Goal: Task Accomplishment & Management: Manage account settings

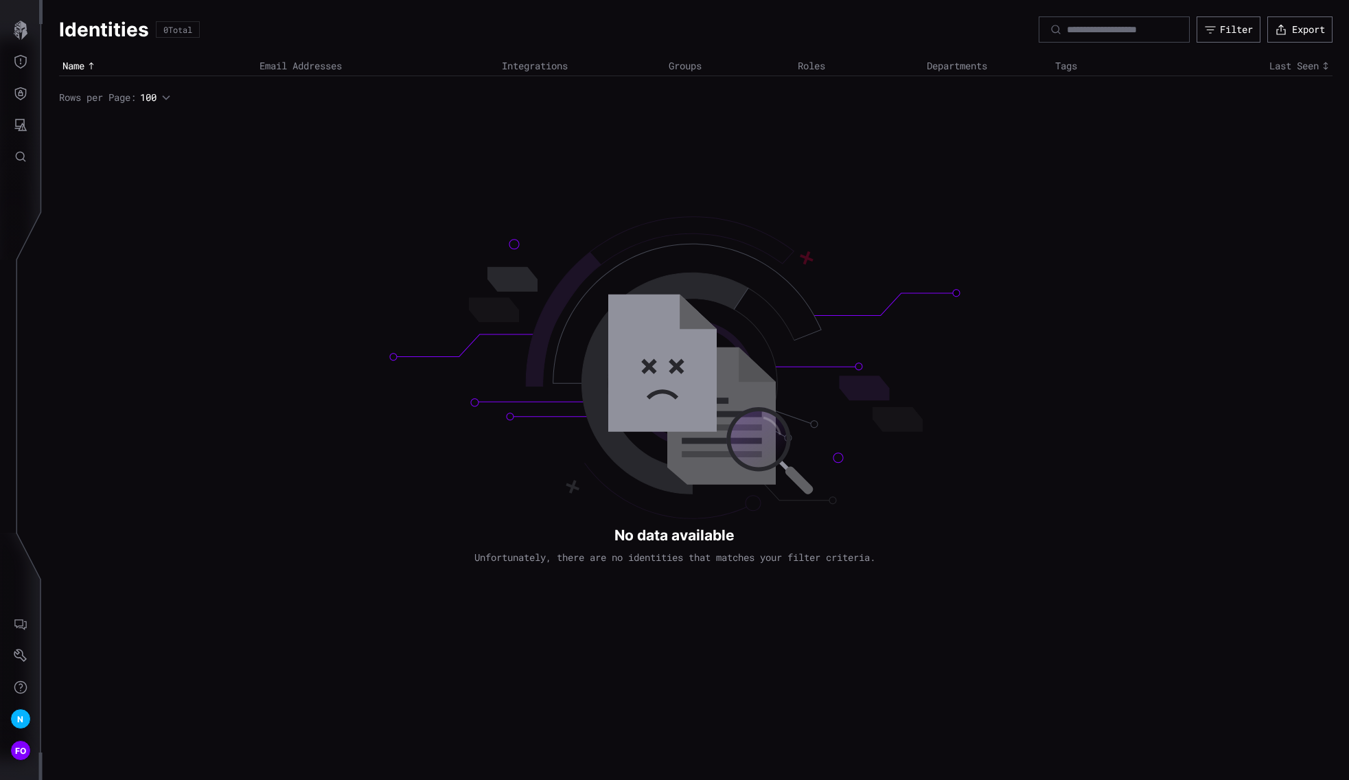
click at [76, 32] on h1 "Identities" at bounding box center [104, 29] width 90 height 25
click at [15, 30] on icon "button" at bounding box center [21, 30] width 14 height 19
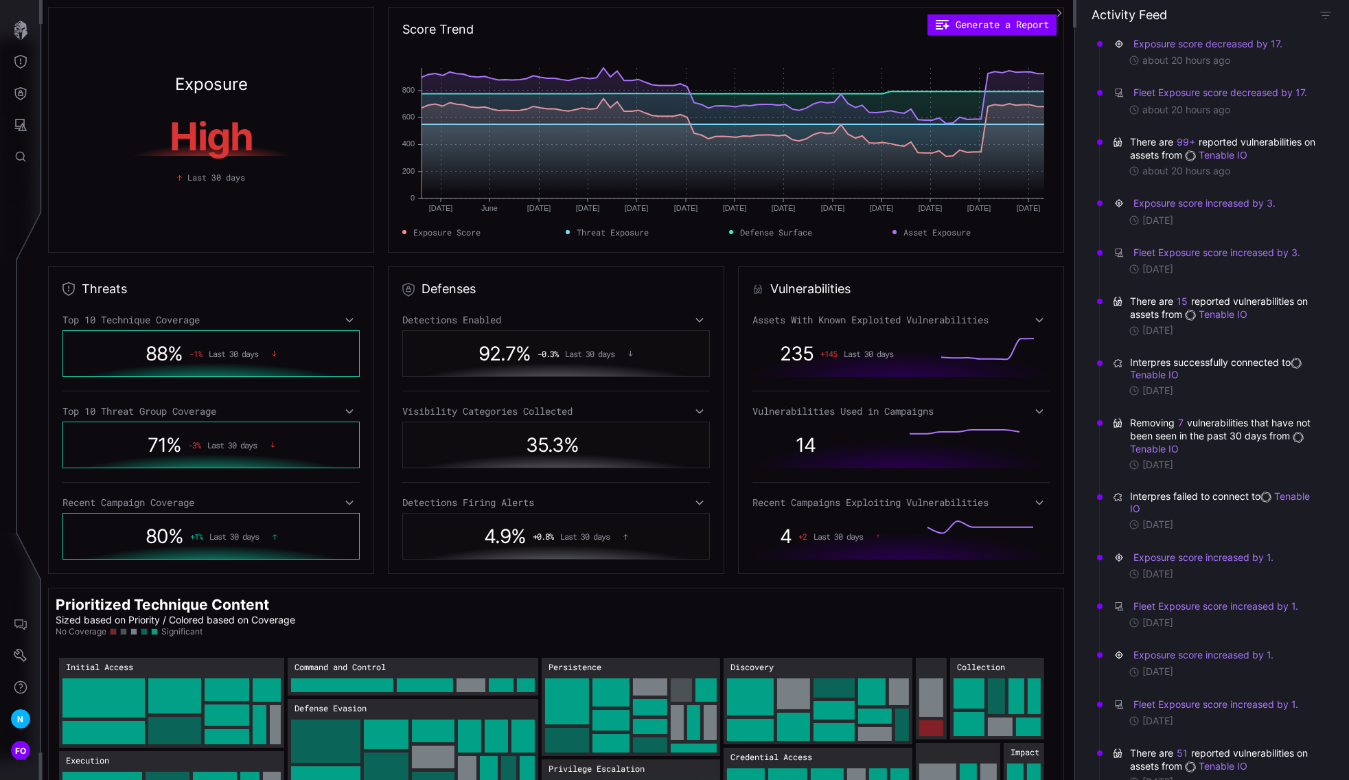
click at [27, 347] on nav "N FO" at bounding box center [21, 390] width 43 height 780
click at [21, 720] on span "N" at bounding box center [20, 719] width 6 height 14
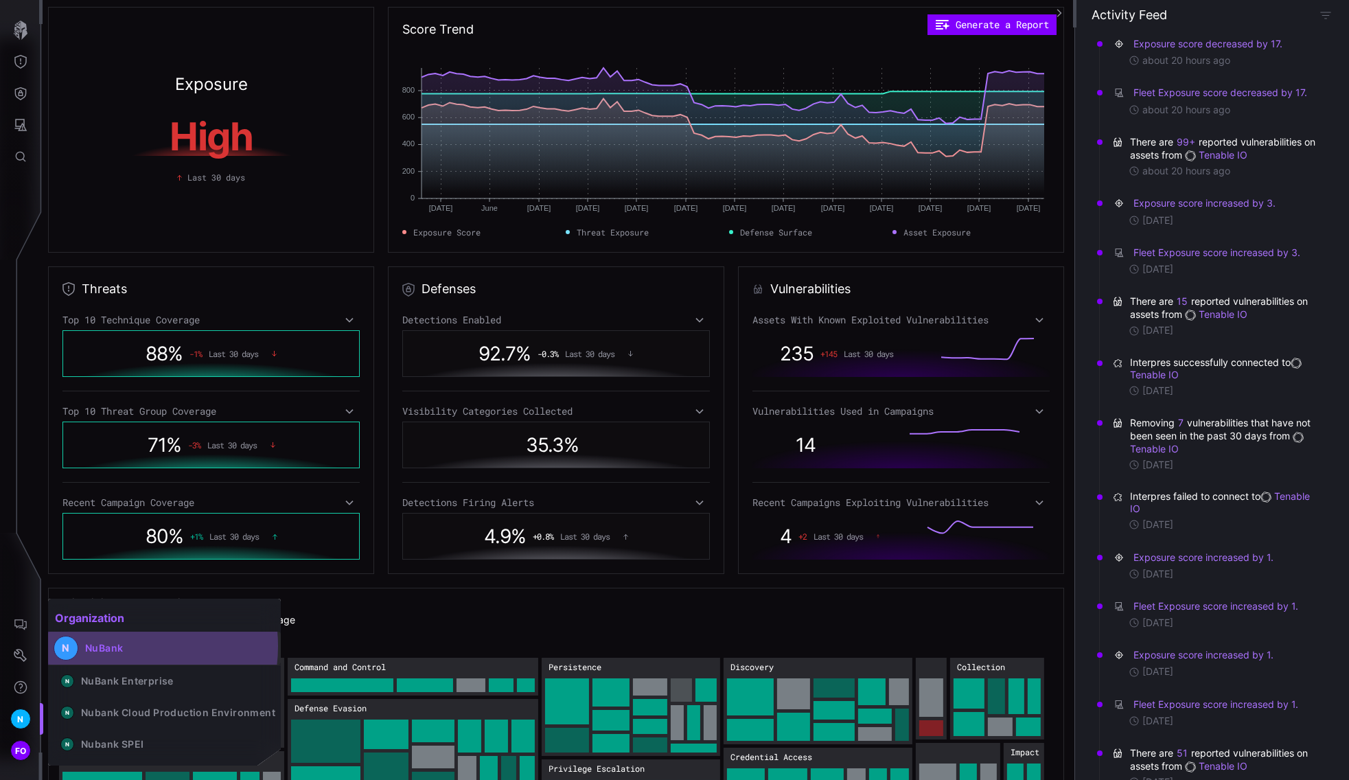
click at [120, 646] on div "NuBank" at bounding box center [104, 648] width 38 height 12
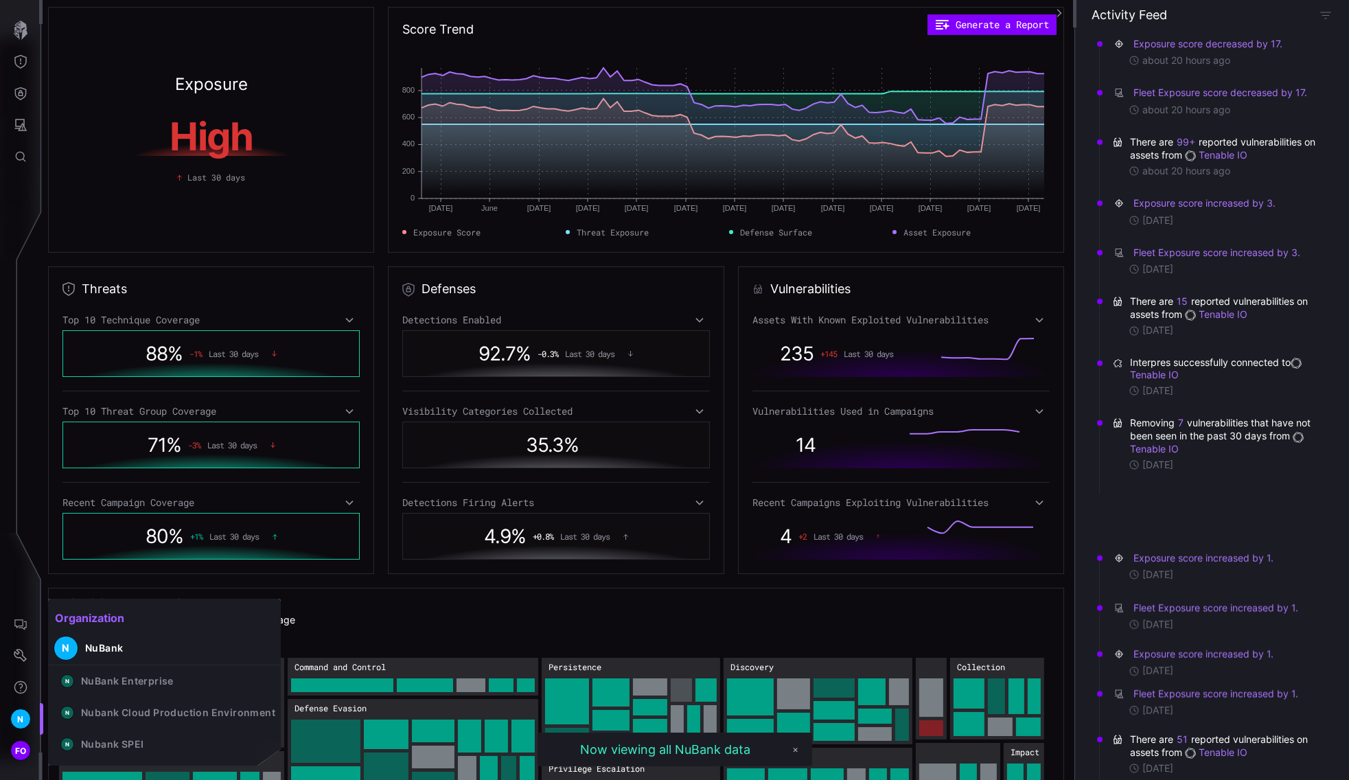
click at [33, 363] on div at bounding box center [674, 390] width 1349 height 780
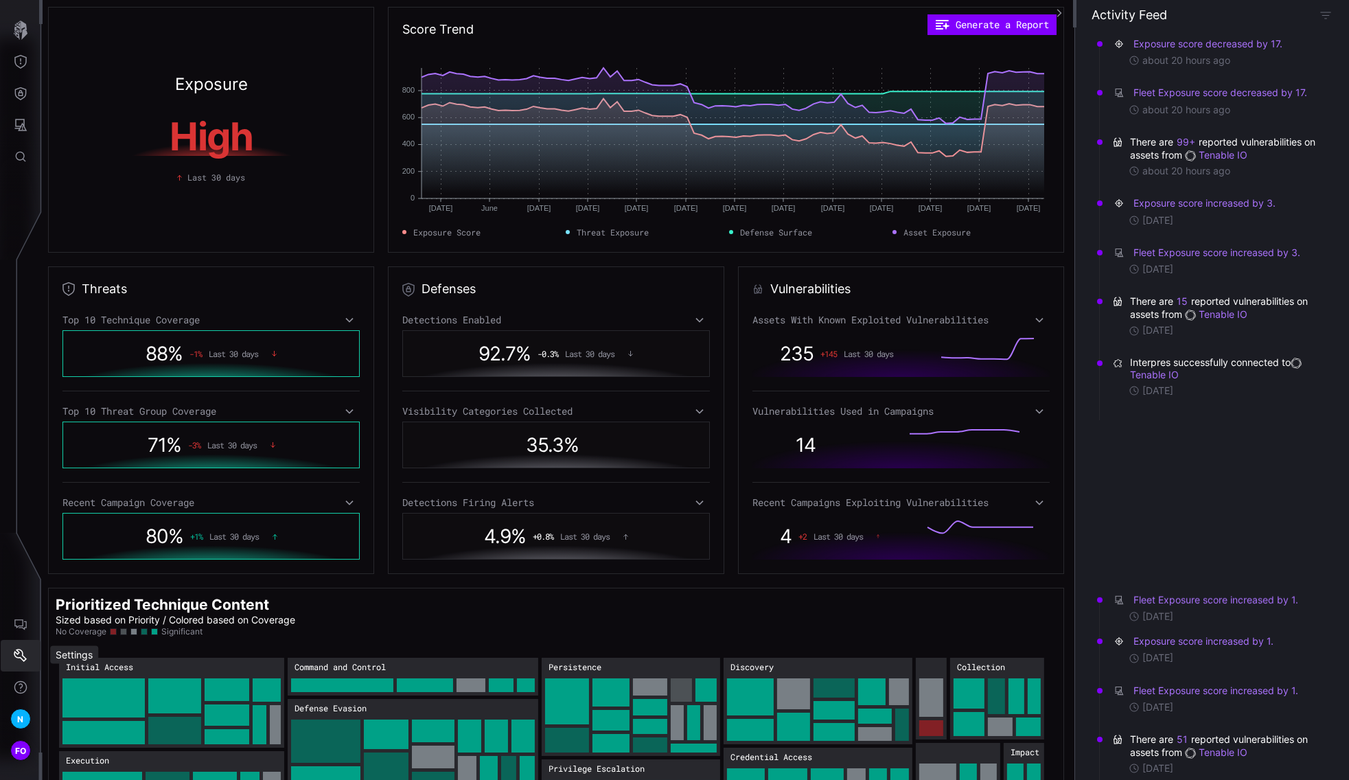
click at [20, 660] on icon "Settings" at bounding box center [21, 656] width 14 height 14
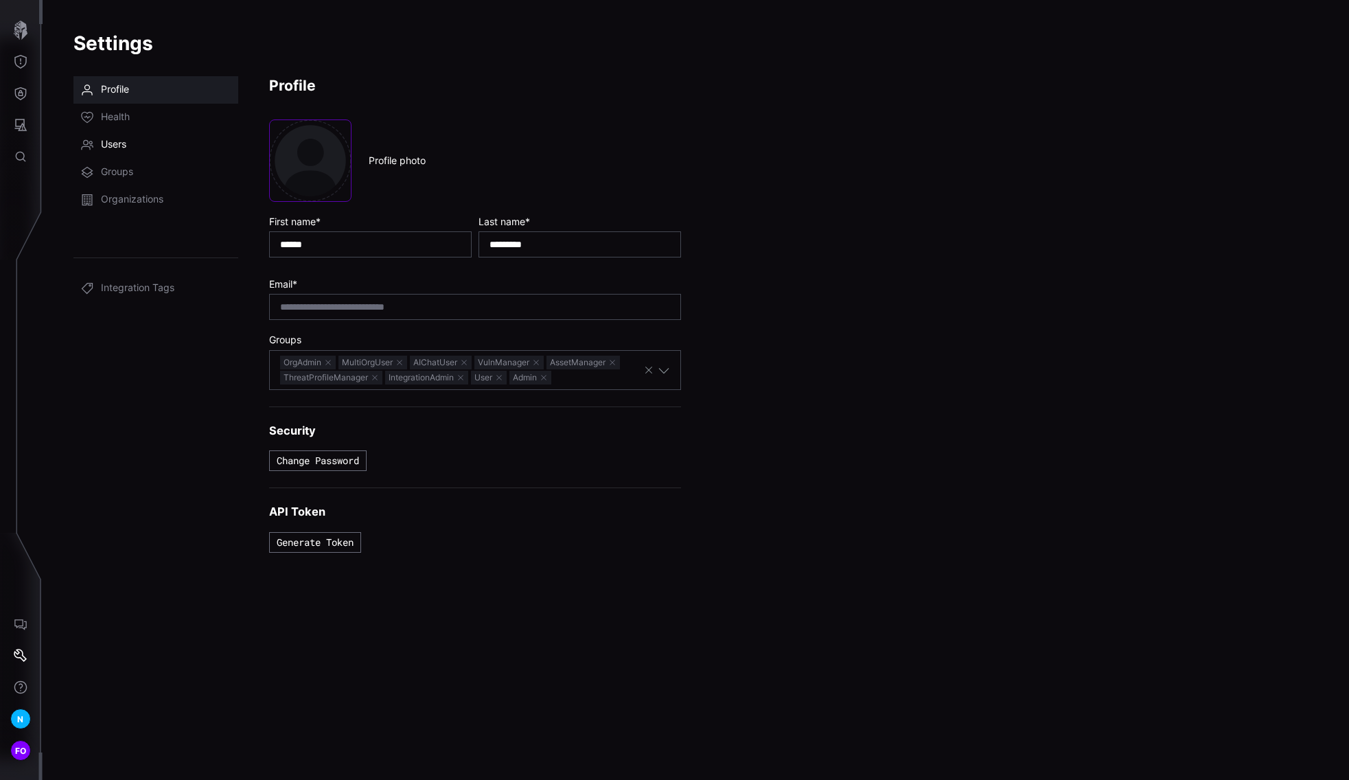
click at [115, 137] on link "Users" at bounding box center [155, 144] width 165 height 27
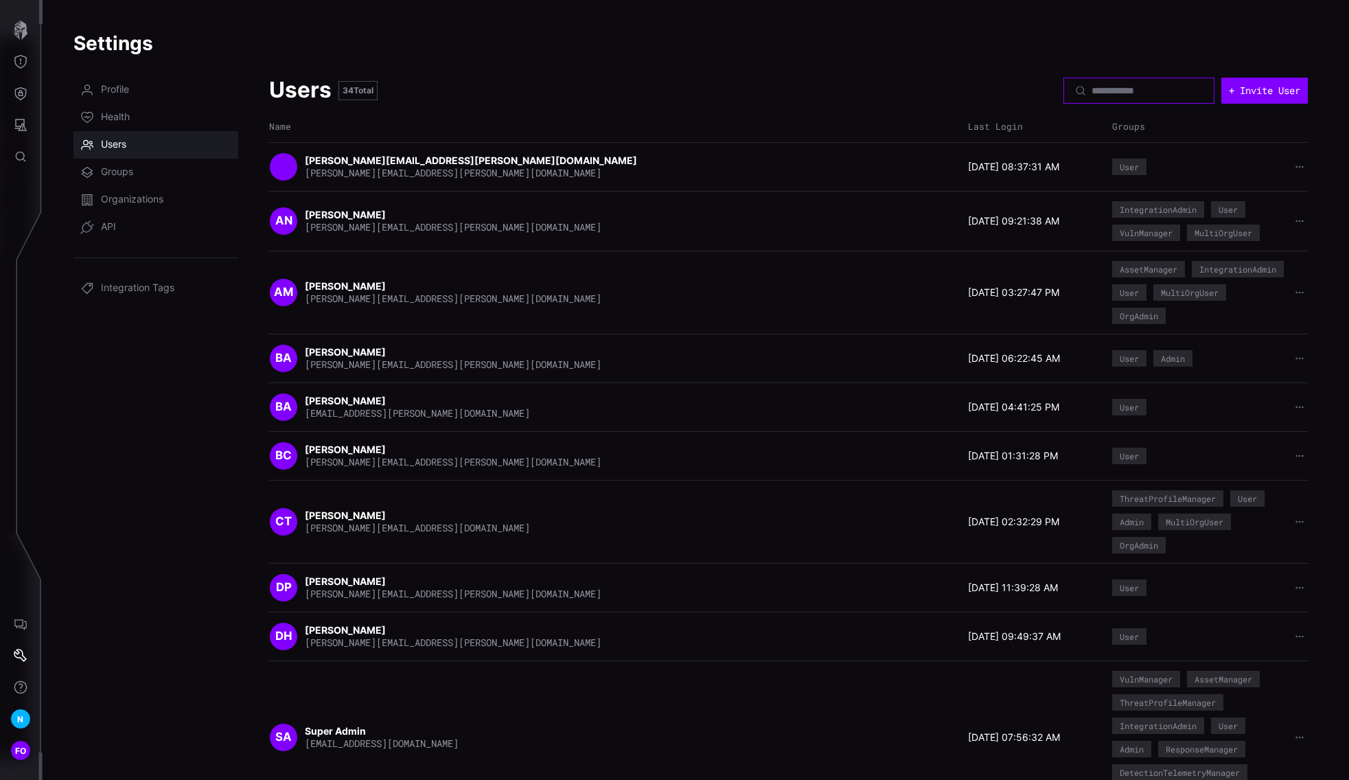
click at [1123, 87] on input at bounding box center [1140, 90] width 96 height 12
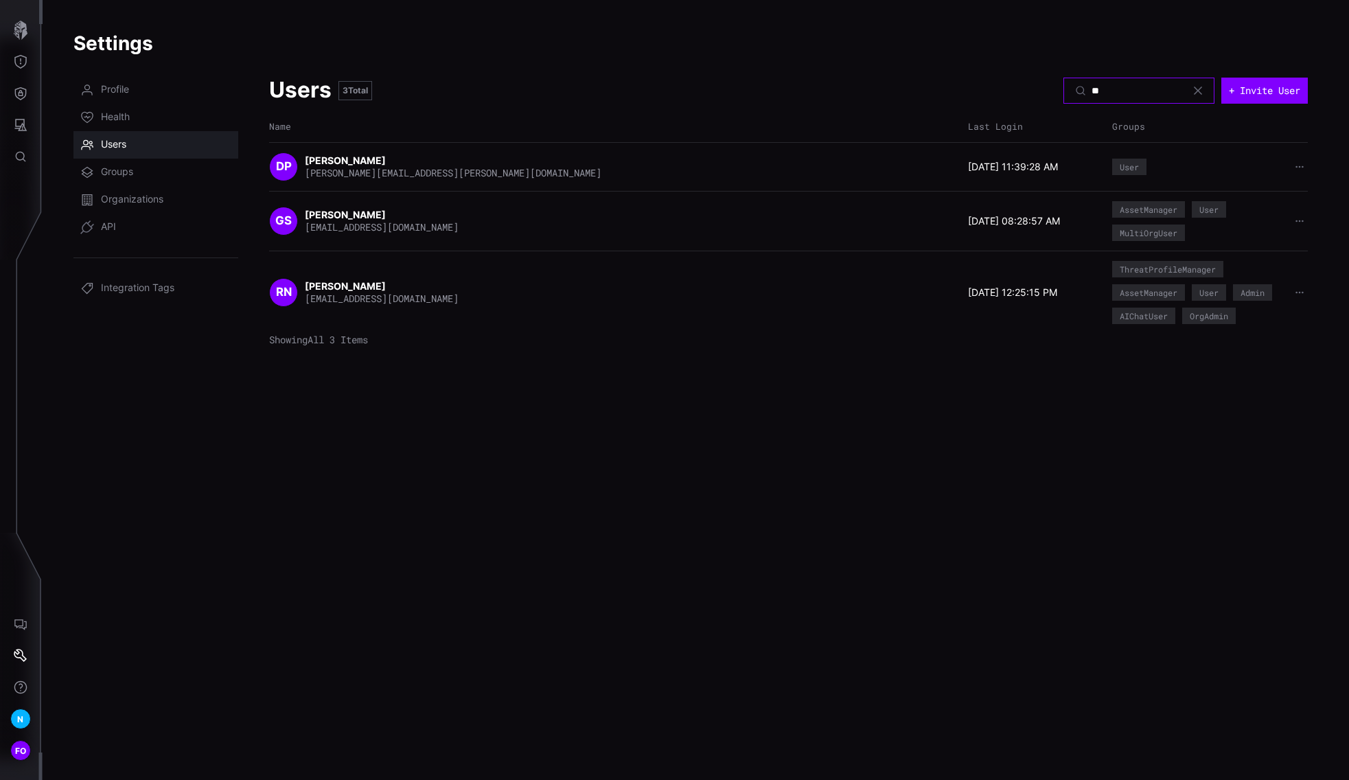
type input "*"
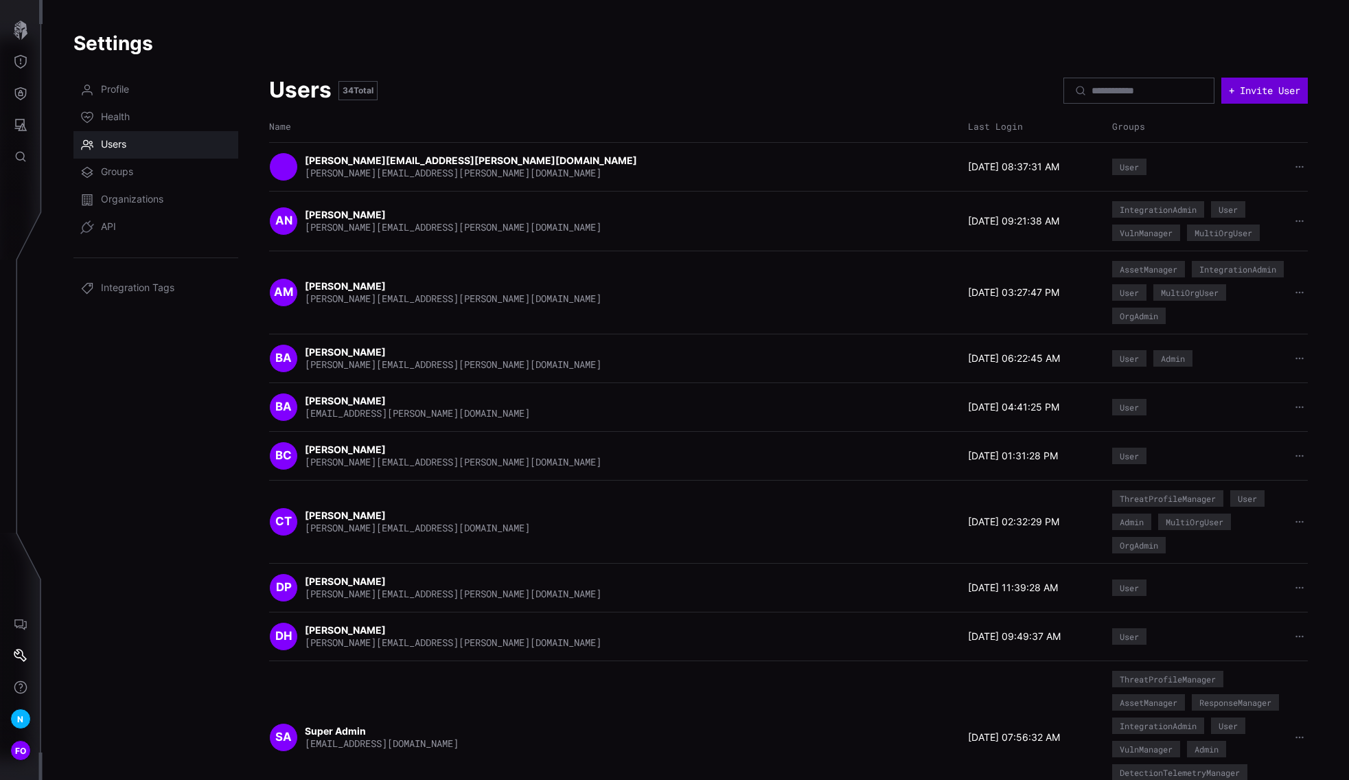
click at [1258, 91] on button "+ Invite User" at bounding box center [1264, 91] width 87 height 26
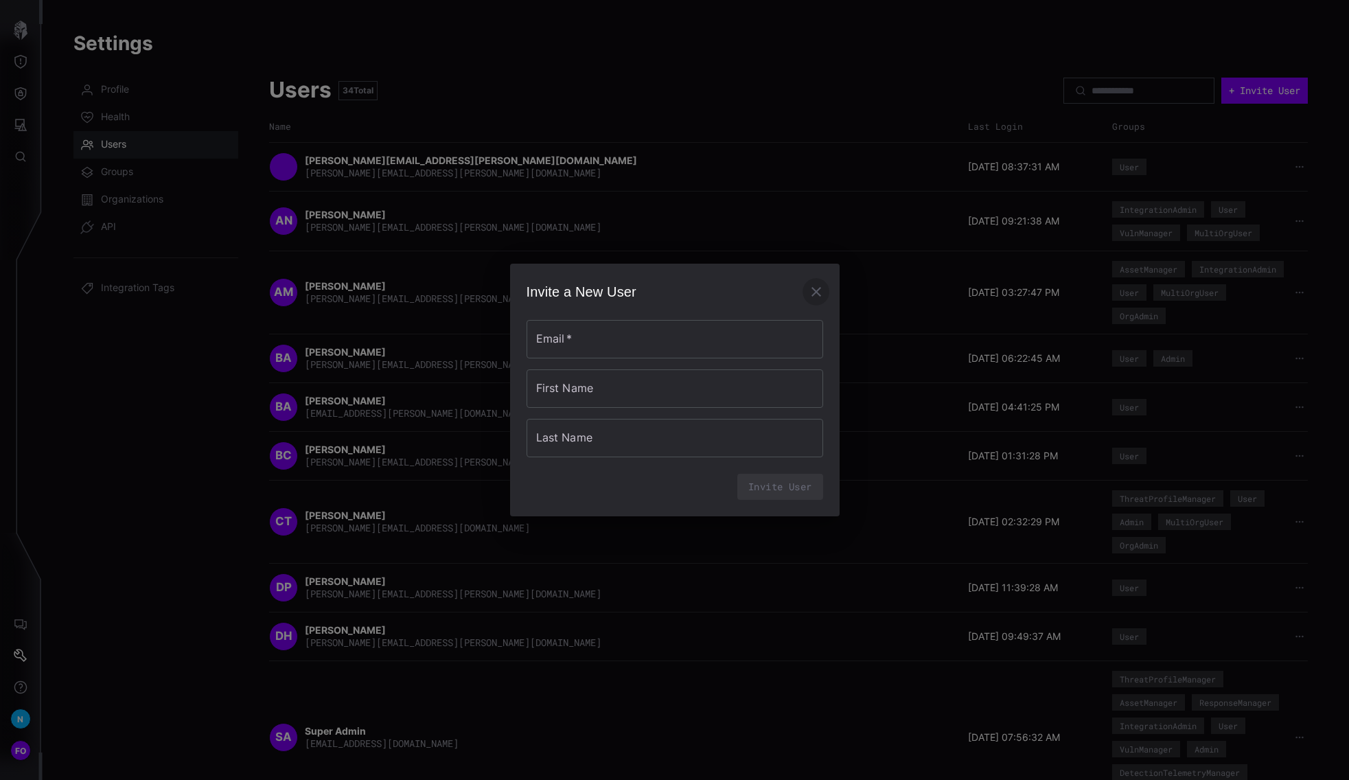
click at [812, 288] on icon "button" at bounding box center [817, 292] width 10 height 10
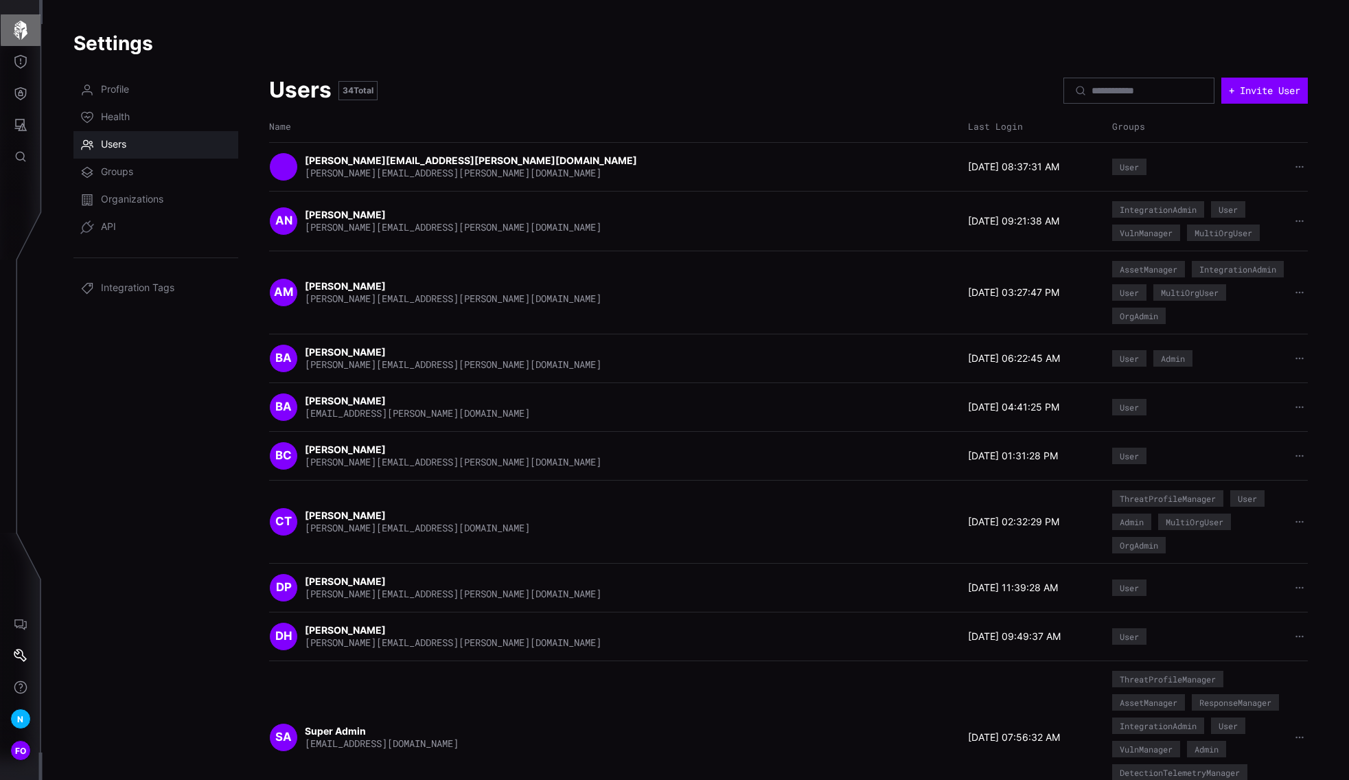
click at [21, 27] on icon "button" at bounding box center [21, 30] width 14 height 19
